Goal: Transaction & Acquisition: Subscribe to service/newsletter

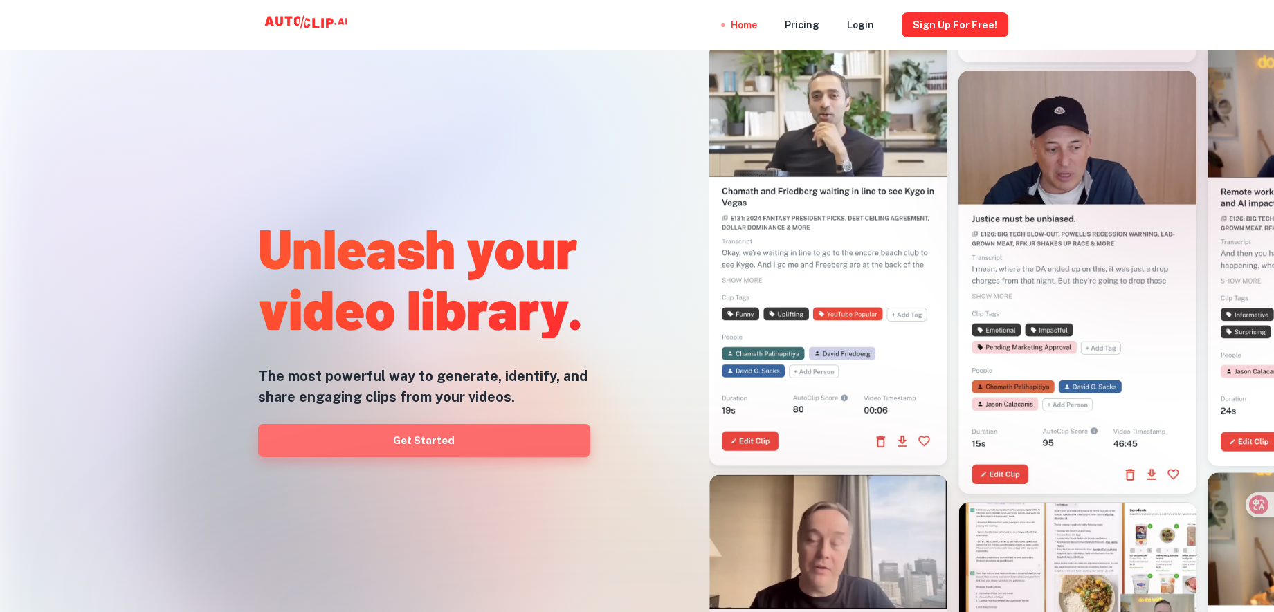
click at [434, 434] on link "Get Started" at bounding box center [424, 440] width 332 height 33
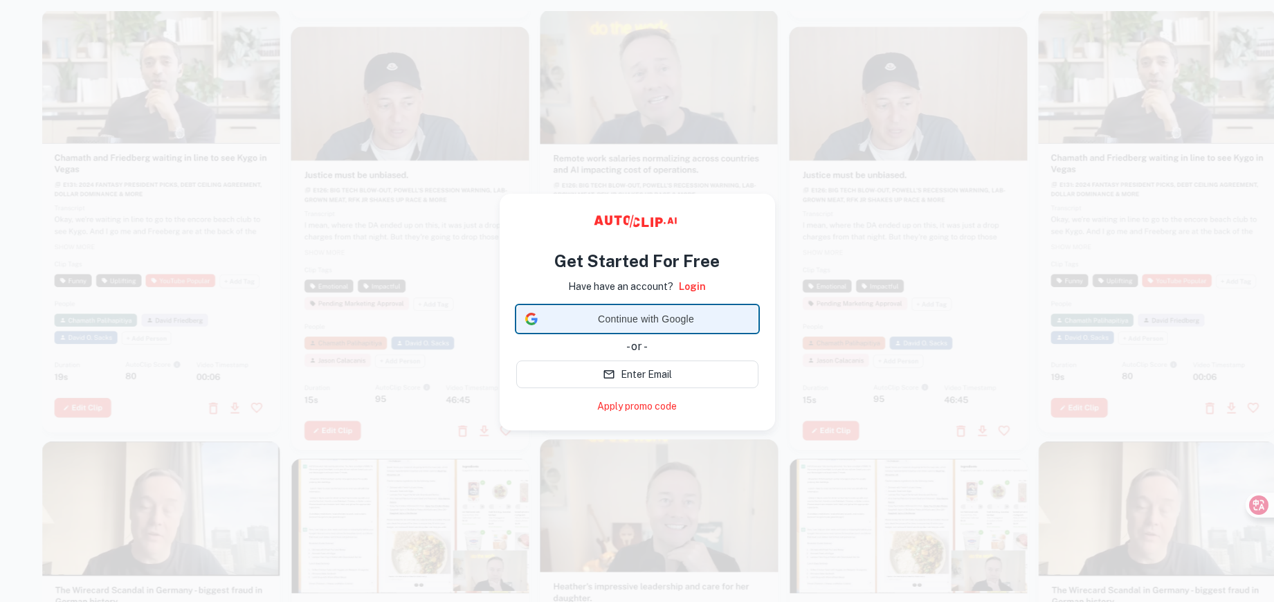
click at [600, 318] on span "Continue with Google" at bounding box center [646, 319] width 206 height 15
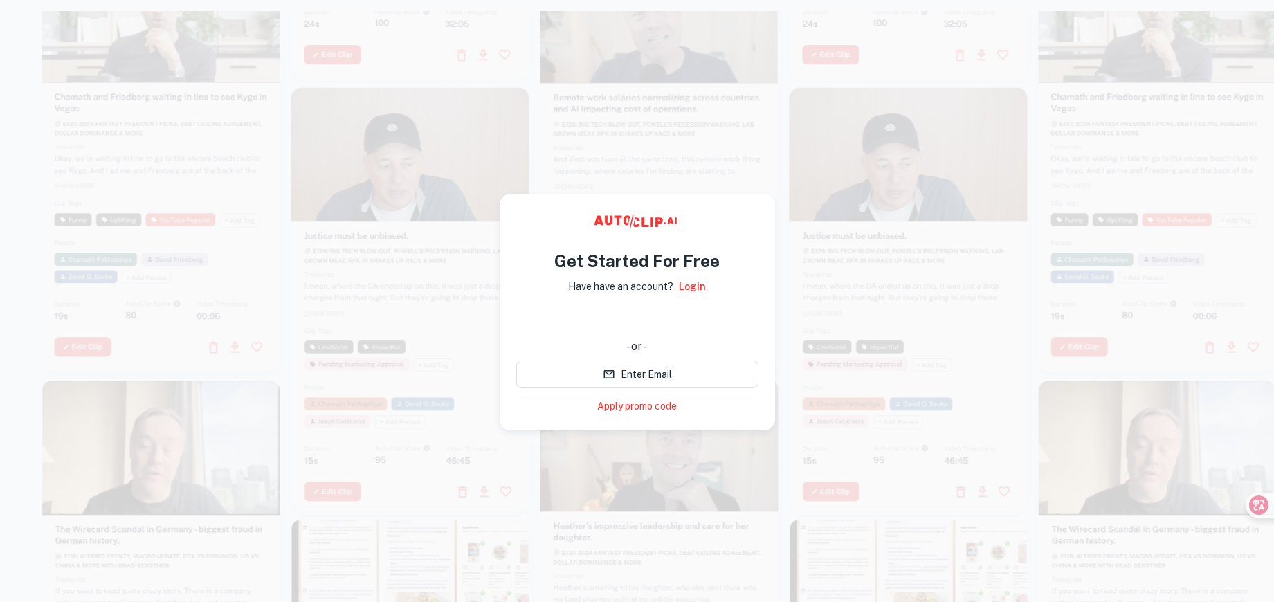
click at [989, 365] on div at bounding box center [908, 298] width 238 height 423
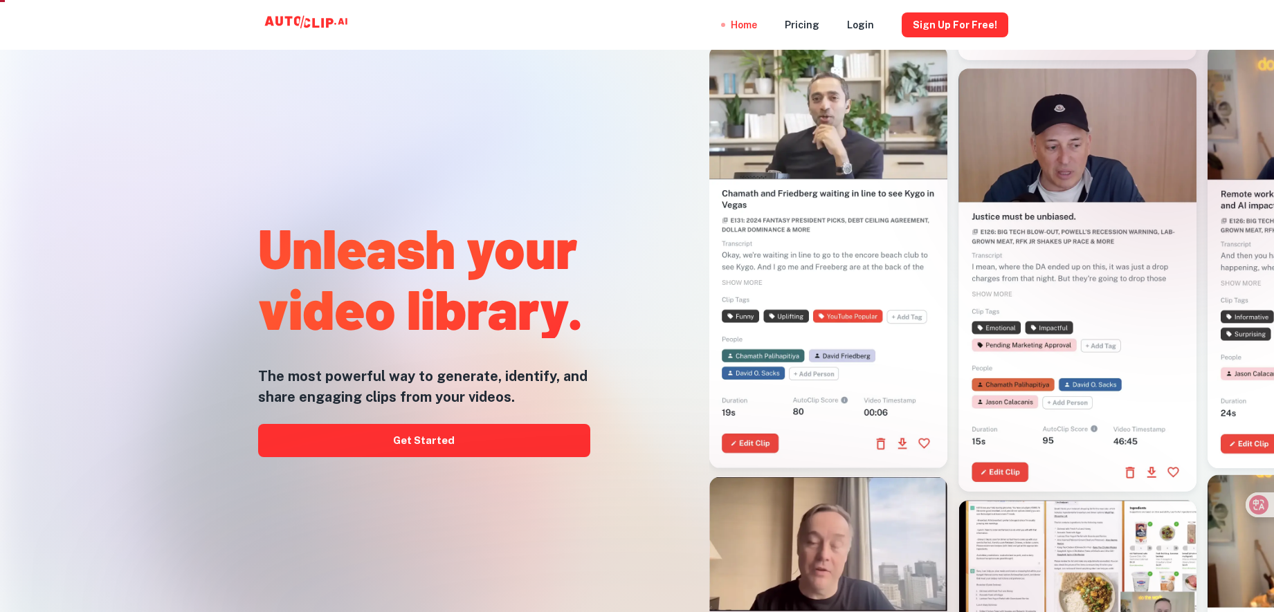
scroll to position [20, 0]
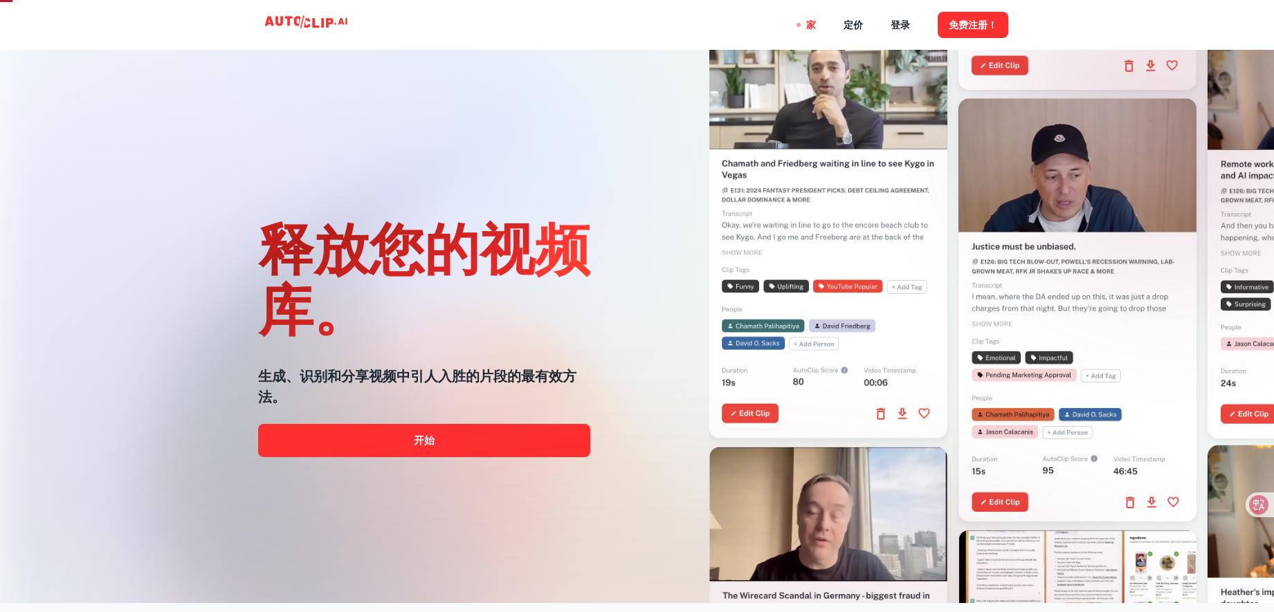
click at [136, 432] on div "释放您的视频库。 生成、识别和分享视频中引人入胜的片段的最有效方法。 开始" at bounding box center [637, 306] width 1274 height 612
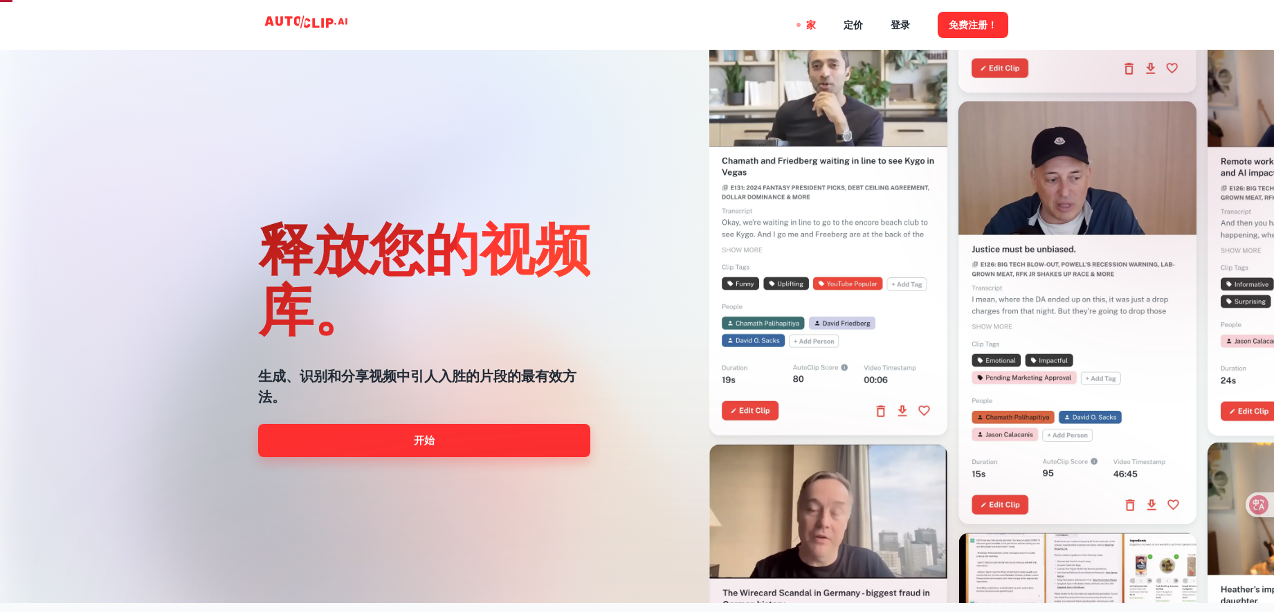
click at [402, 442] on link "开始" at bounding box center [424, 440] width 332 height 33
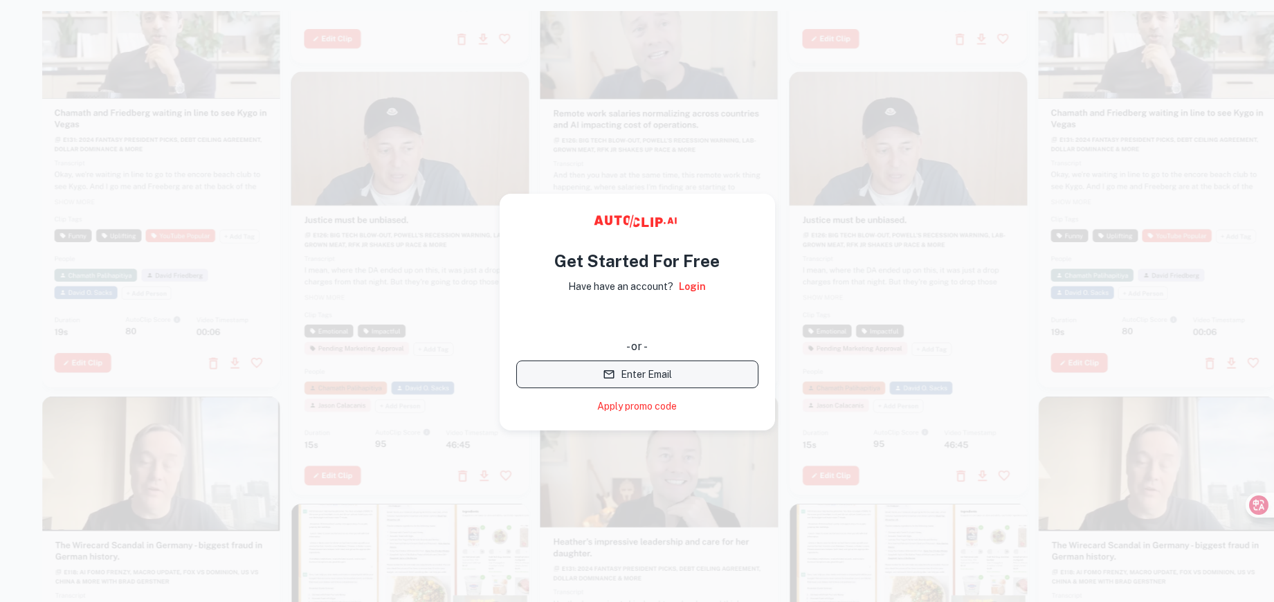
click at [631, 372] on button "Enter Email" at bounding box center [637, 374] width 242 height 28
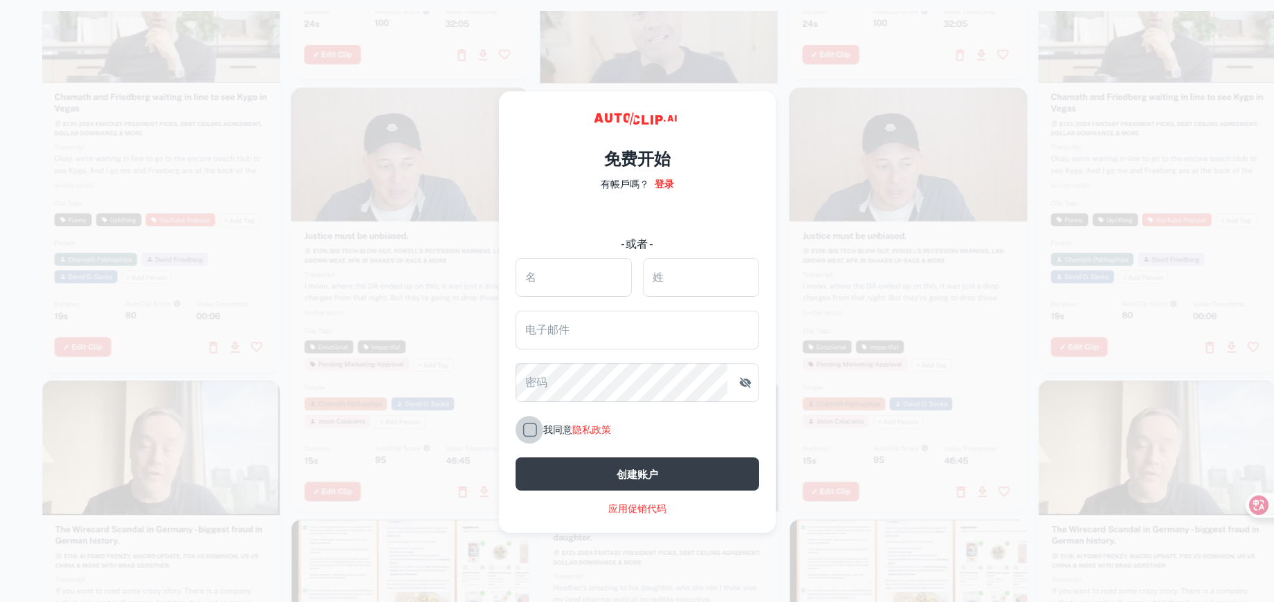
click at [531, 429] on input "我同意 隐私政策" at bounding box center [529, 430] width 28 height 28
checkbox input "true"
click at [608, 472] on button "创建账户" at bounding box center [637, 473] width 244 height 33
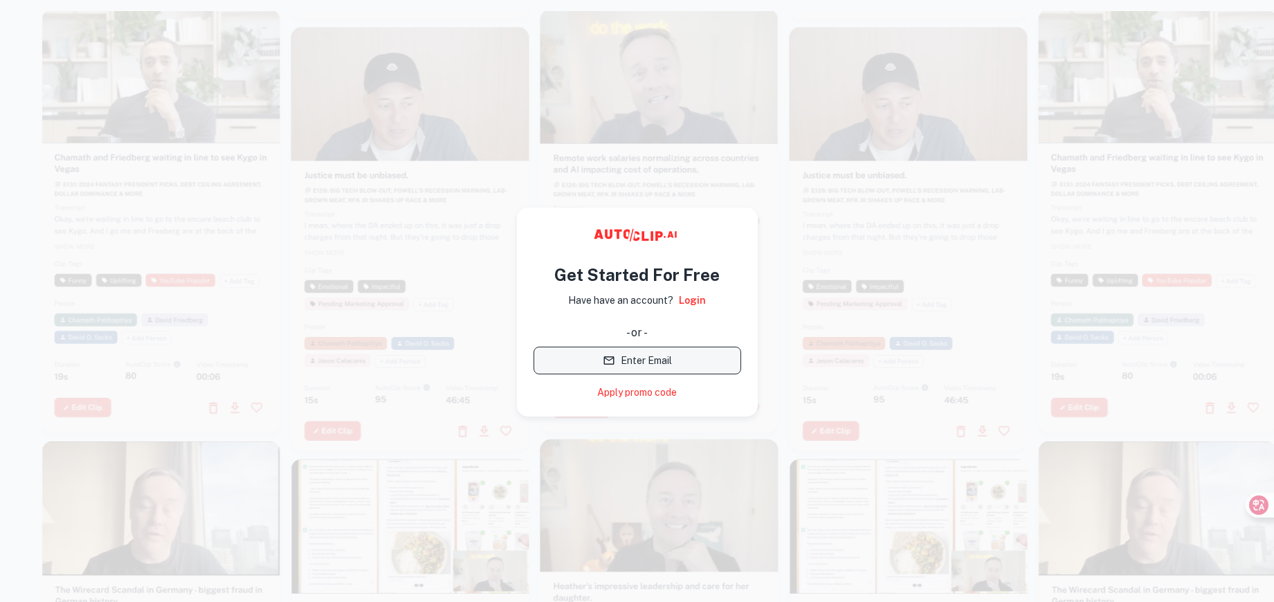
click at [655, 365] on button "Enter Email" at bounding box center [637, 361] width 208 height 28
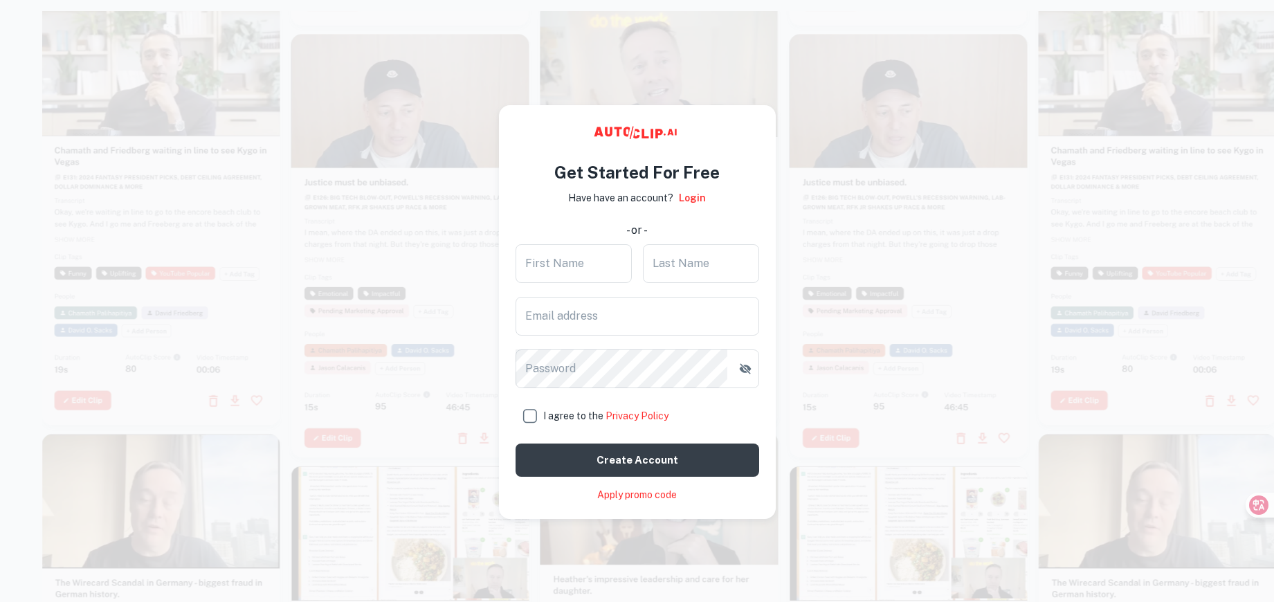
click at [872, 107] on video at bounding box center [908, 93] width 238 height 119
click at [606, 492] on link "Apply promo code" at bounding box center [637, 495] width 80 height 15
